Goal: Task Accomplishment & Management: Manage account settings

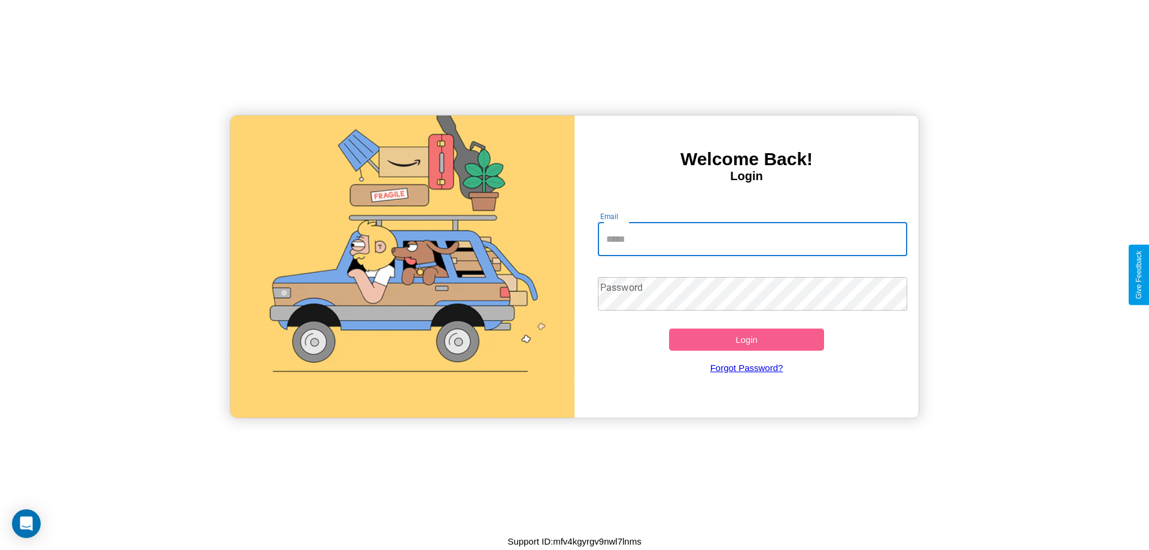
click at [753, 239] on input "Email" at bounding box center [753, 240] width 310 height 34
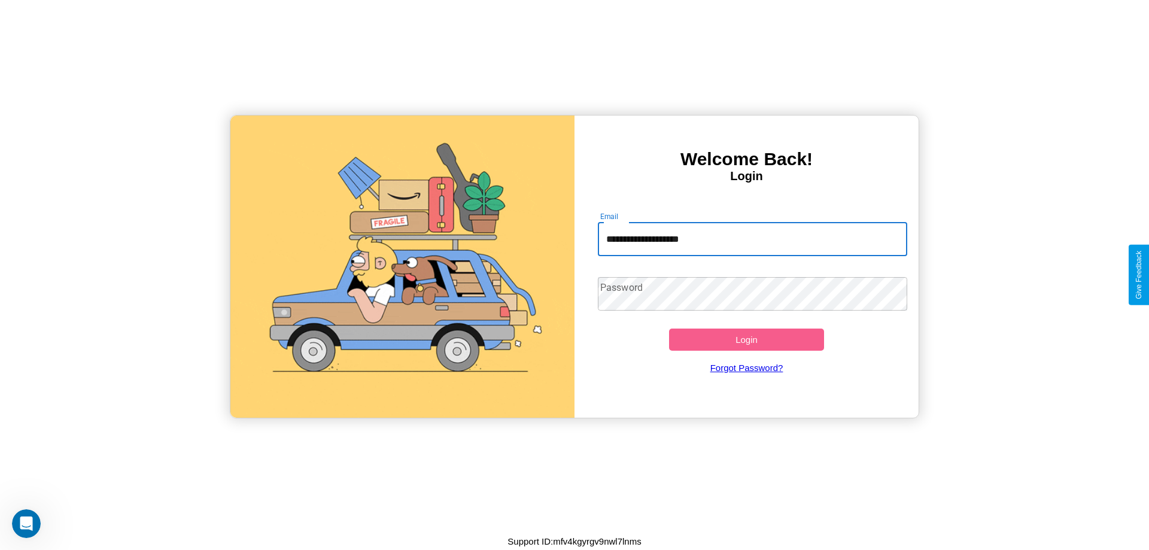
type input "**********"
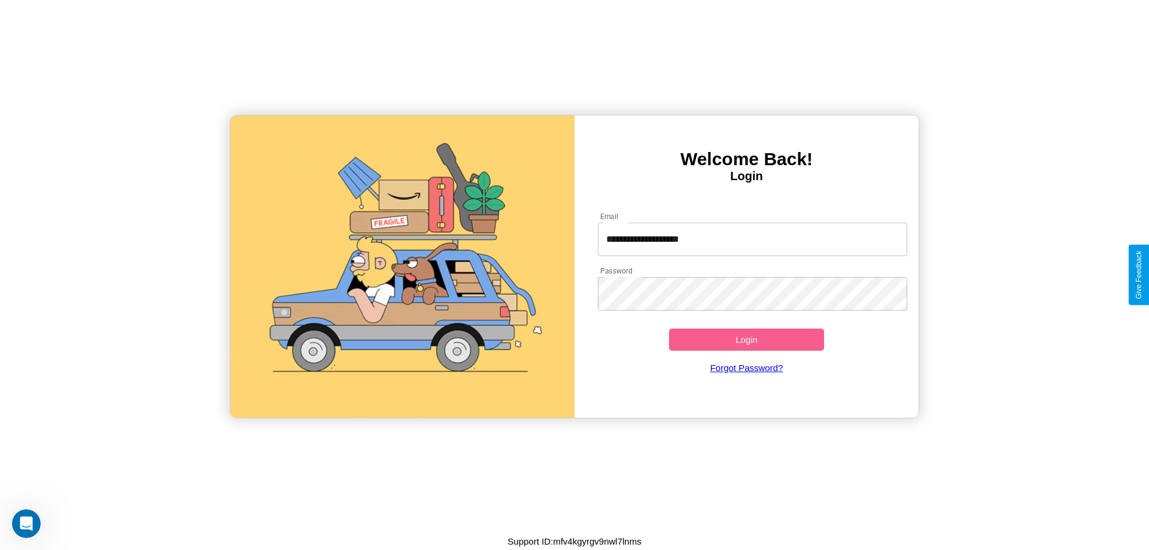
click at [747, 339] on button "Login" at bounding box center [746, 340] width 155 height 22
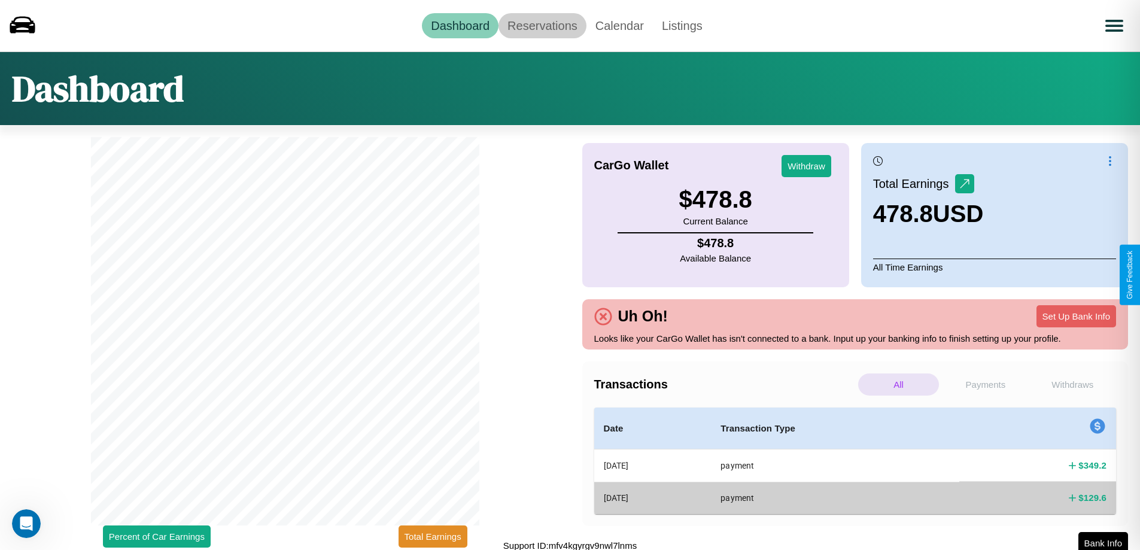
click at [542, 25] on link "Reservations" at bounding box center [543, 25] width 88 height 25
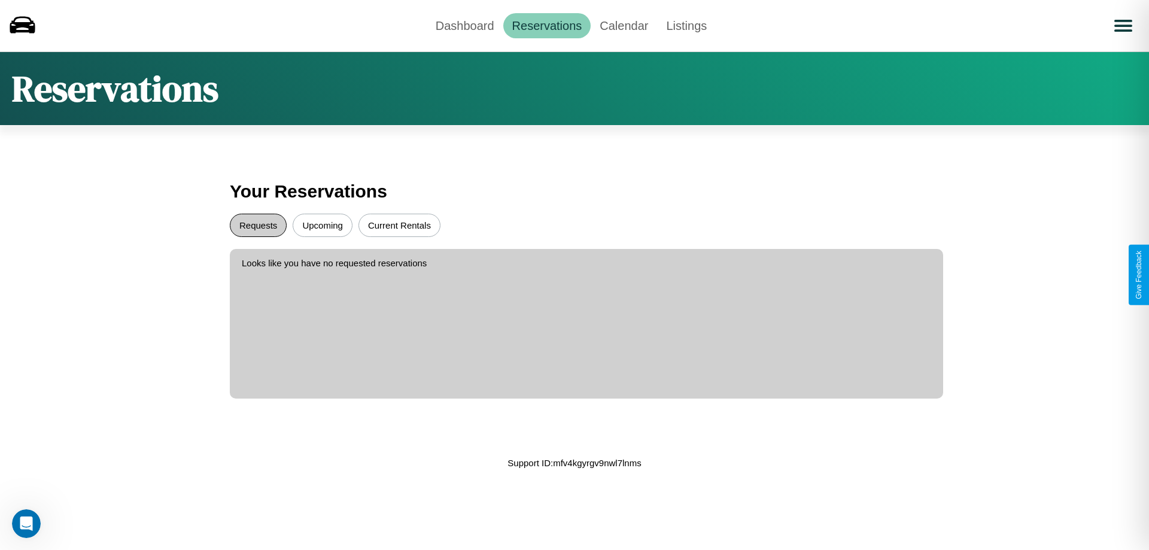
click at [258, 225] on button "Requests" at bounding box center [258, 225] width 57 height 23
click at [399, 225] on button "Current Rentals" at bounding box center [400, 225] width 82 height 23
